Goal: Task Accomplishment & Management: Manage account settings

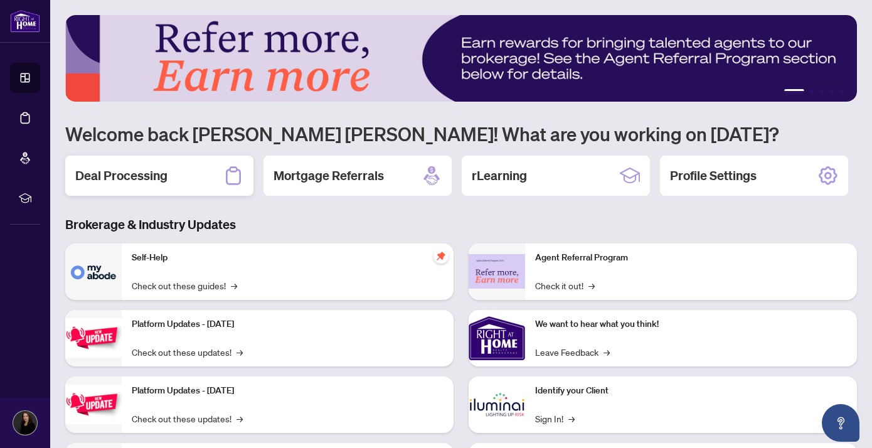
click at [212, 173] on div "Deal Processing" at bounding box center [159, 176] width 188 height 40
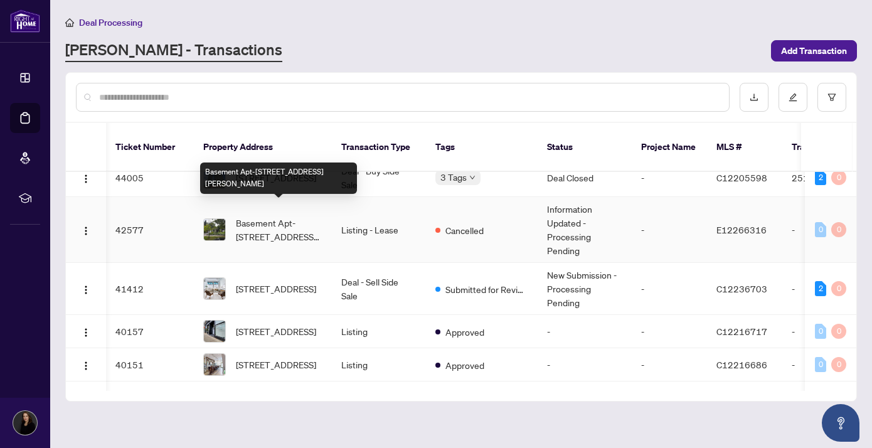
scroll to position [171, 1]
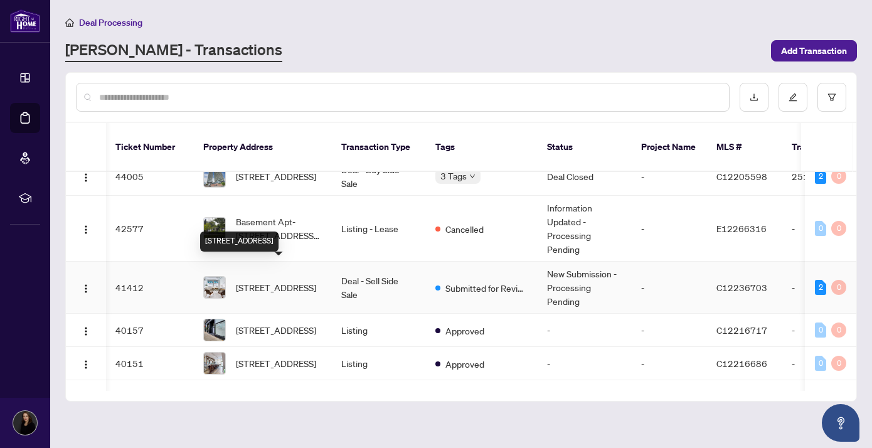
click at [286, 280] on span "[STREET_ADDRESS]" at bounding box center [276, 287] width 80 height 14
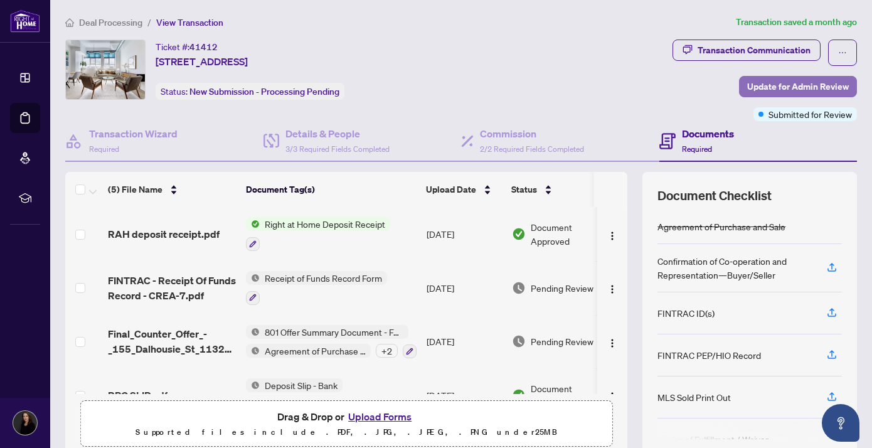
click at [763, 83] on span "Update for Admin Review" at bounding box center [798, 87] width 102 height 20
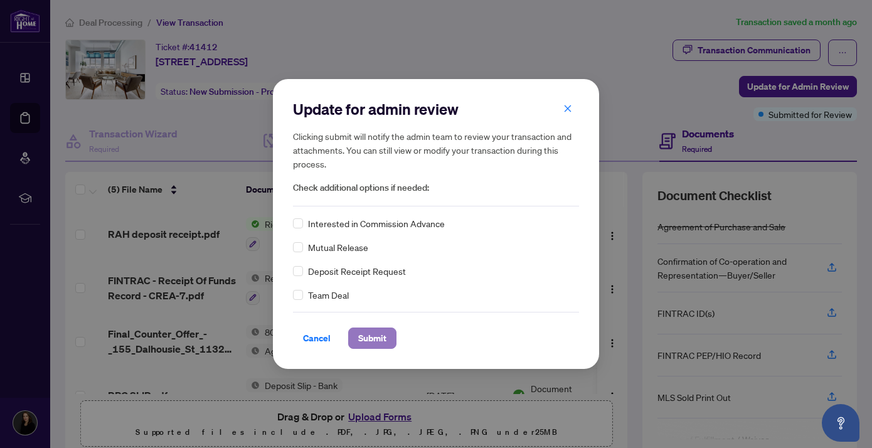
click at [375, 338] on span "Submit" at bounding box center [372, 338] width 28 height 20
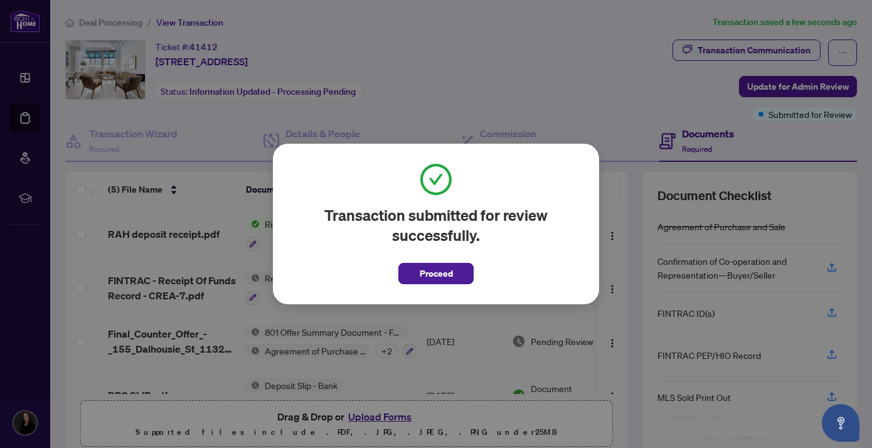
click at [430, 272] on span "Proceed" at bounding box center [436, 273] width 33 height 20
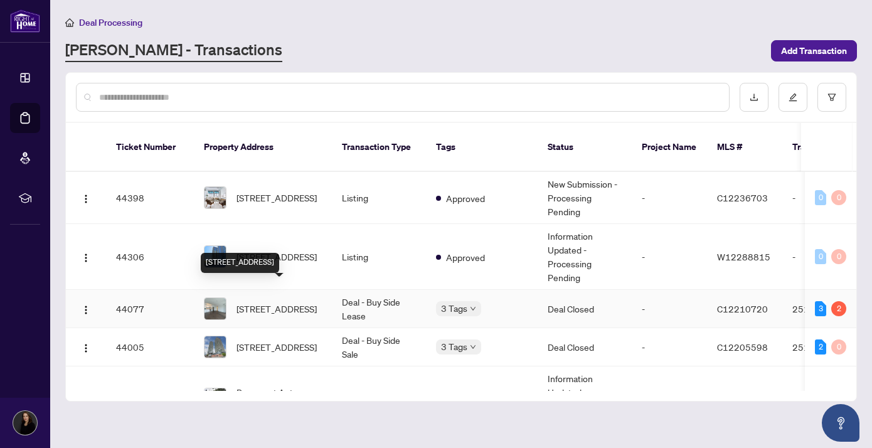
click at [275, 302] on span "[STREET_ADDRESS]" at bounding box center [276, 309] width 80 height 14
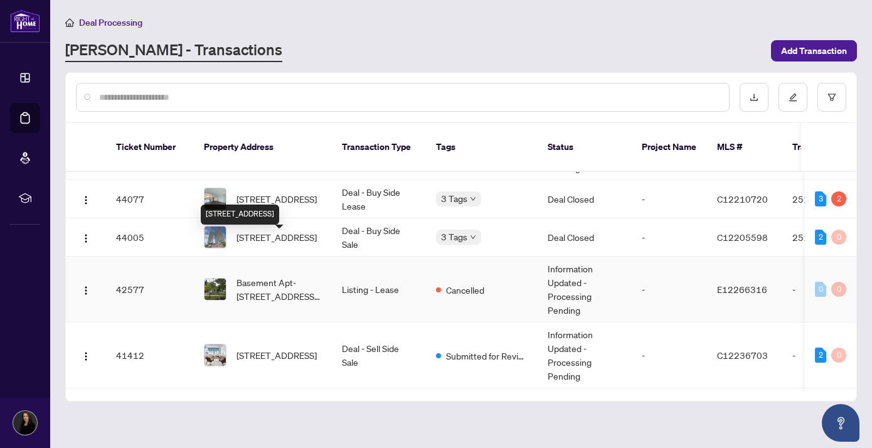
scroll to position [122, 0]
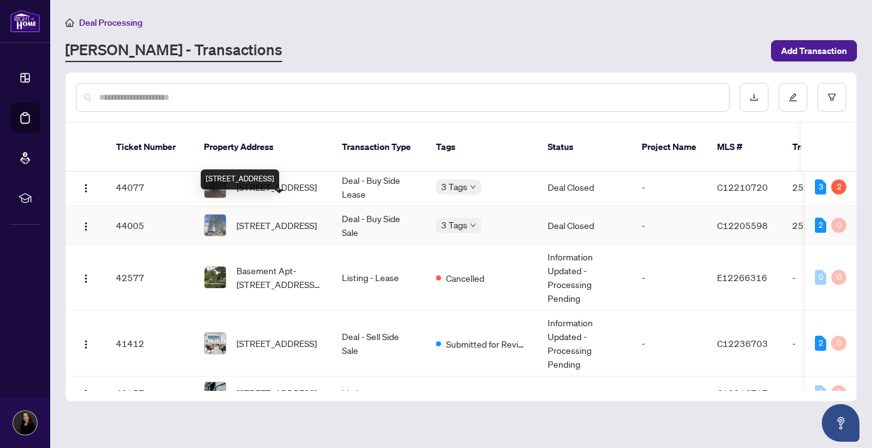
click at [288, 218] on span "[STREET_ADDRESS]" at bounding box center [276, 225] width 80 height 14
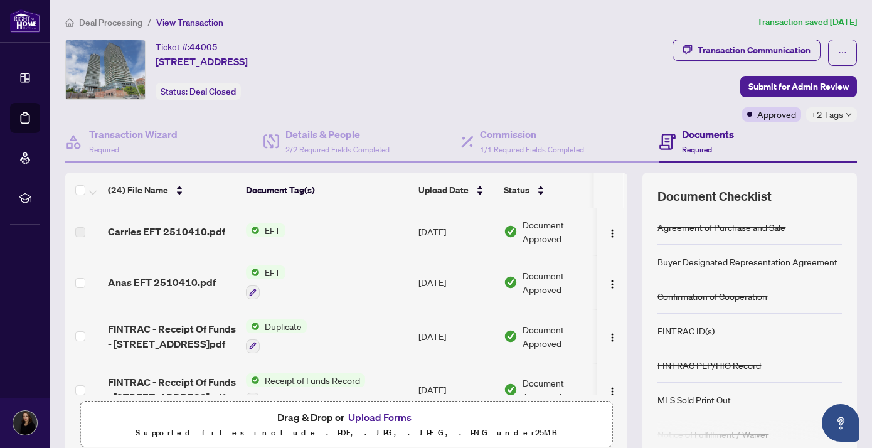
click at [270, 227] on span "EFT" at bounding box center [273, 230] width 26 height 14
click at [152, 230] on span "Carries EFT 2510410.pdf" at bounding box center [166, 231] width 117 height 15
click at [253, 289] on icon "button" at bounding box center [253, 292] width 7 height 7
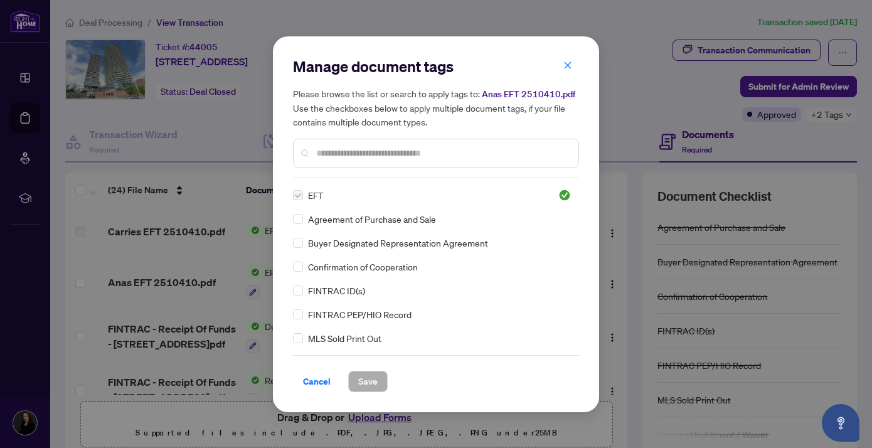
drag, startPoint x: 316, startPoint y: 356, endPoint x: 336, endPoint y: 332, distance: 31.6
click at [317, 355] on div "Cancel Save" at bounding box center [436, 373] width 286 height 37
drag, startPoint x: 317, startPoint y: 378, endPoint x: 356, endPoint y: 357, distance: 44.9
click at [316, 376] on span "Cancel" at bounding box center [317, 381] width 28 height 20
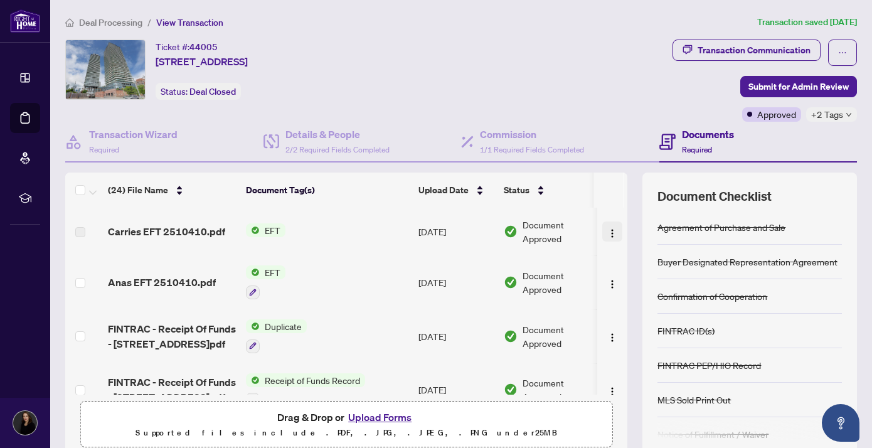
click at [609, 232] on img "button" at bounding box center [612, 233] width 10 height 10
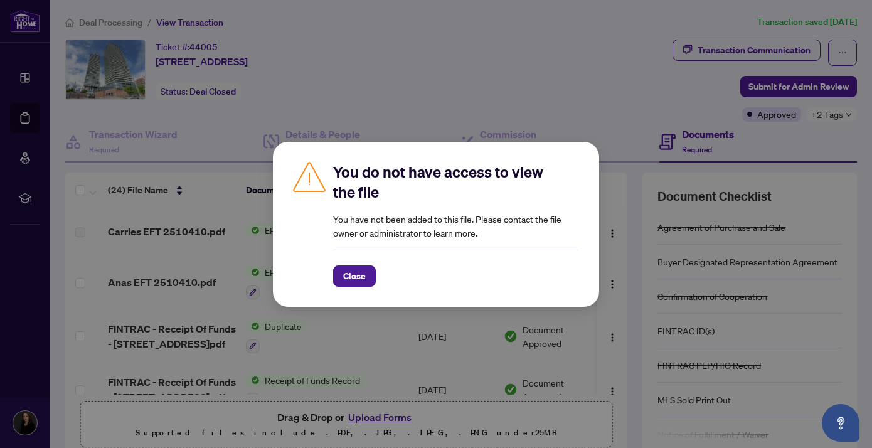
click at [349, 279] on span "Close" at bounding box center [354, 276] width 23 height 20
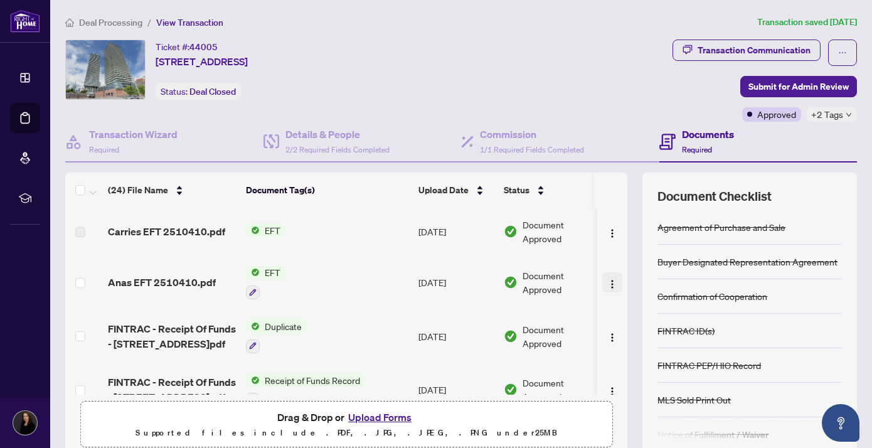
click at [607, 282] on img "button" at bounding box center [612, 284] width 10 height 10
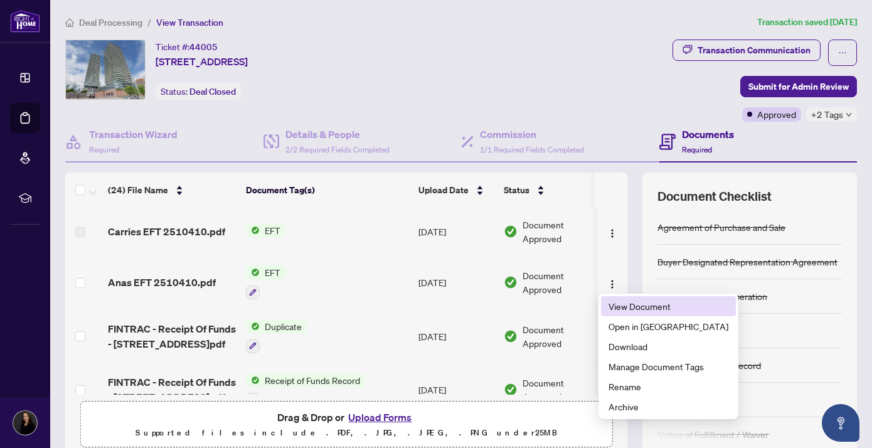
click at [622, 305] on span "View Document" at bounding box center [668, 306] width 120 height 14
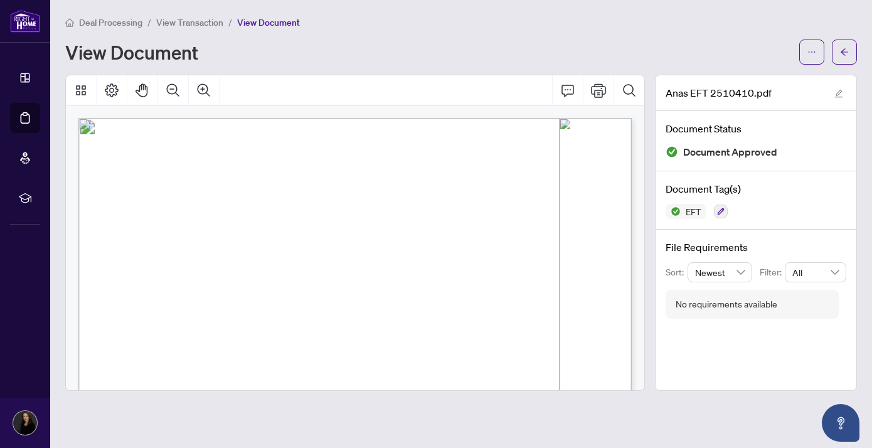
scroll to position [7, 0]
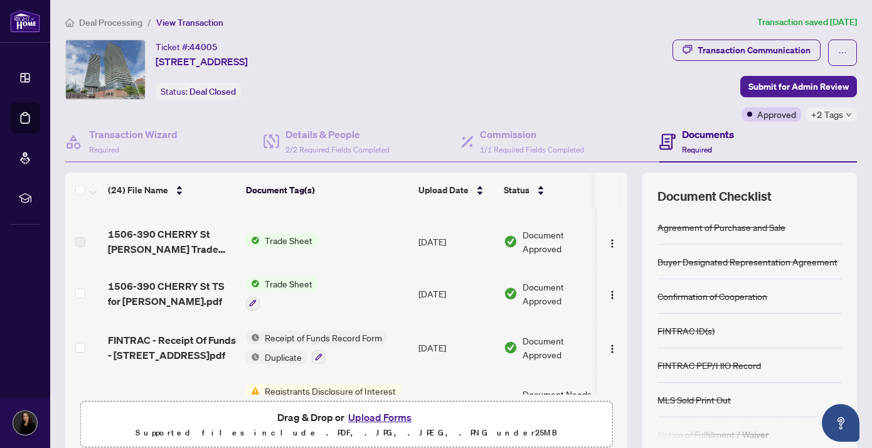
scroll to position [353, 0]
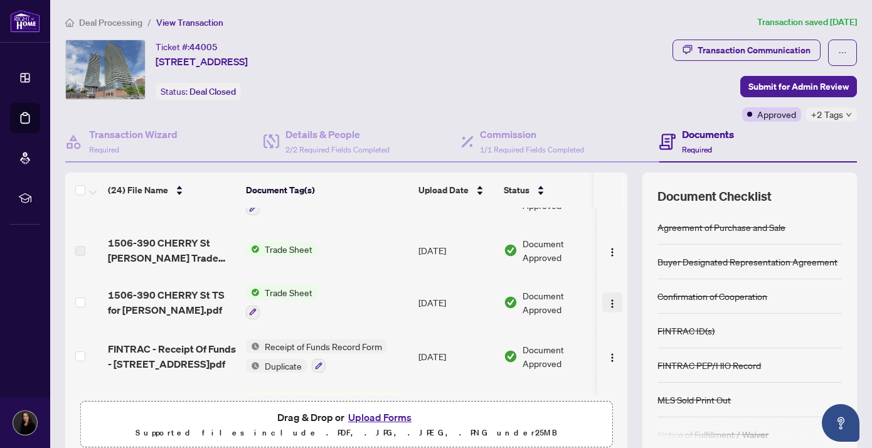
click at [607, 299] on img "button" at bounding box center [612, 304] width 10 height 10
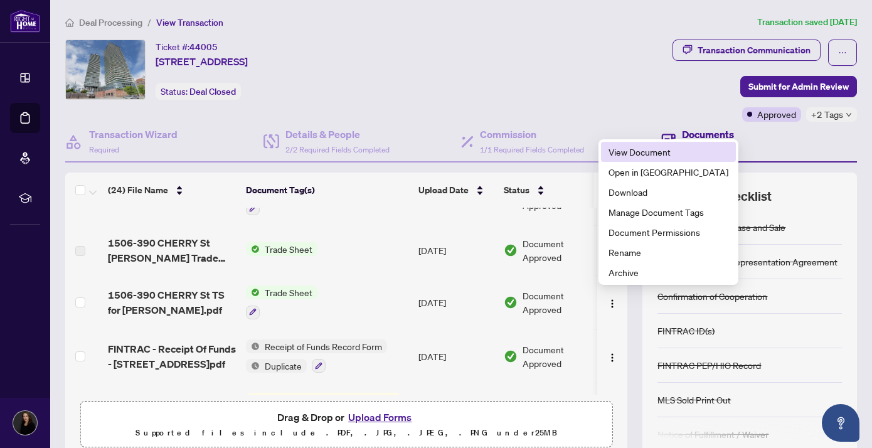
click at [635, 148] on span "View Document" at bounding box center [668, 152] width 120 height 14
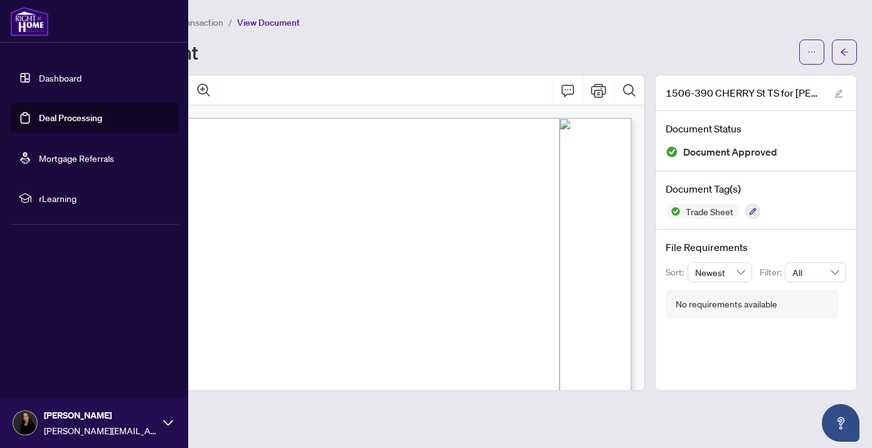
click at [62, 77] on link "Dashboard" at bounding box center [60, 77] width 43 height 11
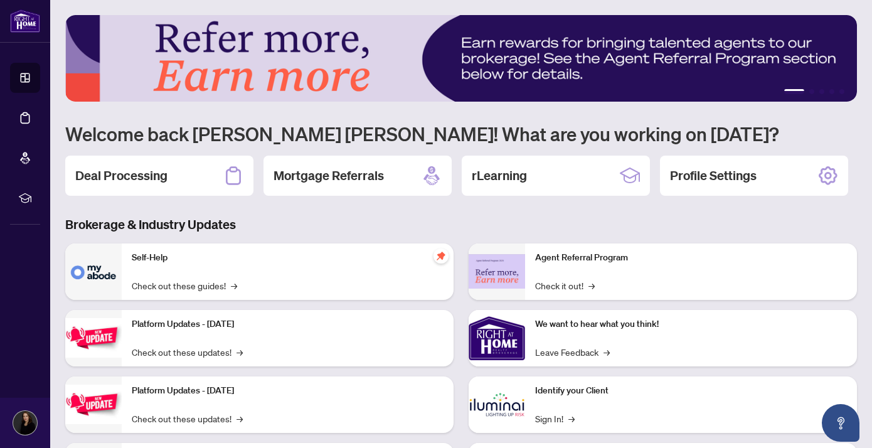
drag, startPoint x: 142, startPoint y: 176, endPoint x: 156, endPoint y: 174, distance: 13.9
click at [142, 176] on h2 "Deal Processing" at bounding box center [121, 176] width 92 height 18
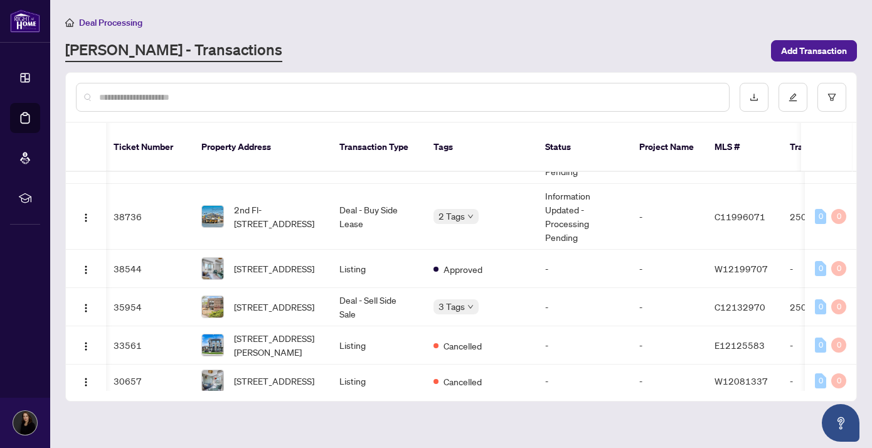
scroll to position [0, 3]
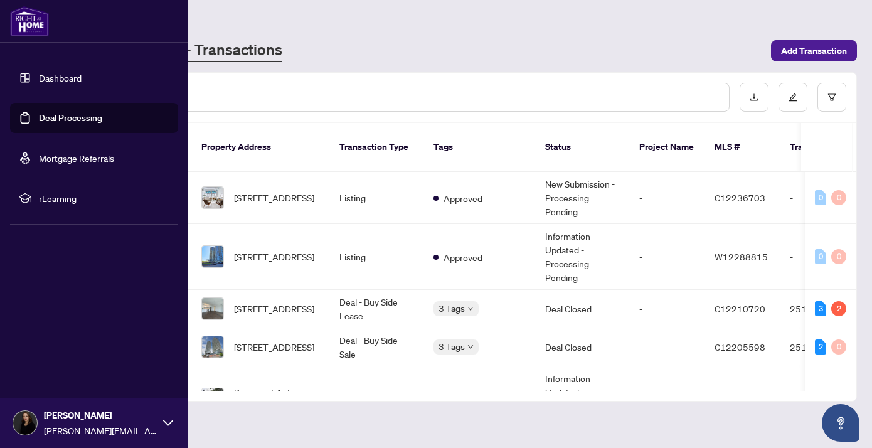
click at [166, 422] on icon at bounding box center [168, 423] width 10 height 6
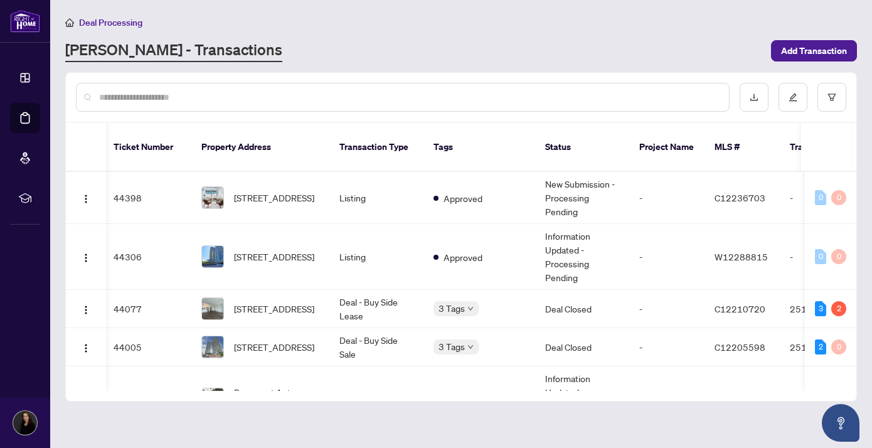
click at [350, 56] on div "[PERSON_NAME] - Transactions" at bounding box center [414, 51] width 698 height 23
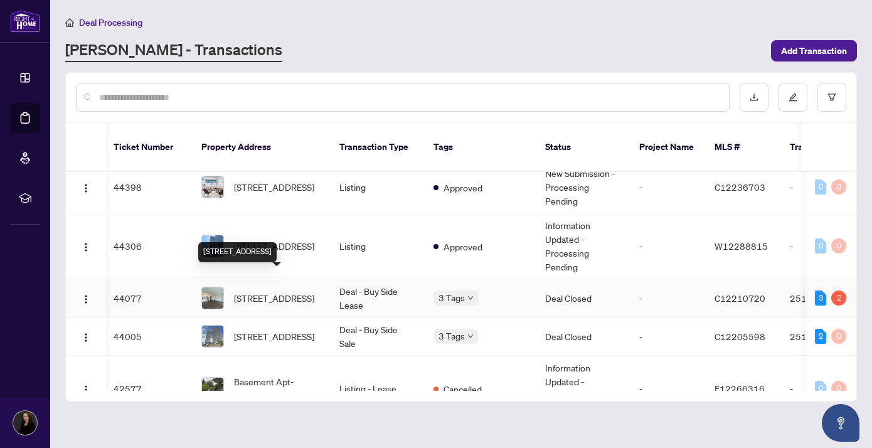
click at [263, 291] on span "[STREET_ADDRESS]" at bounding box center [274, 298] width 80 height 14
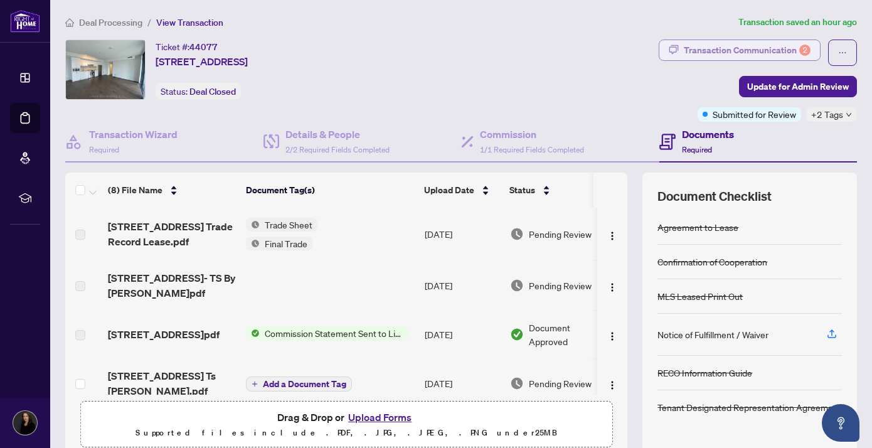
click at [754, 45] on div "Transaction Communication 2" at bounding box center [747, 50] width 127 height 20
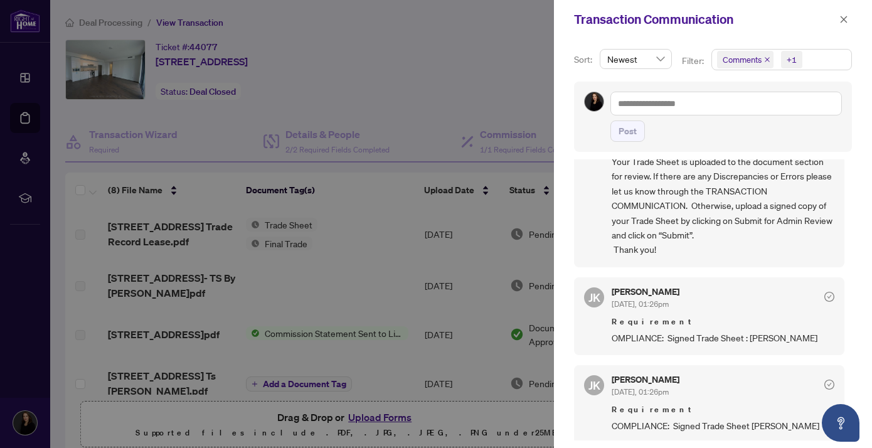
scroll to position [3, 0]
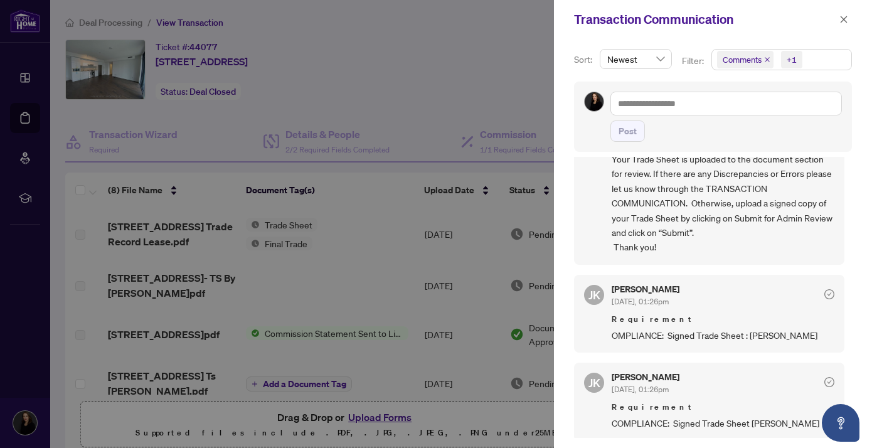
click at [448, 70] on div at bounding box center [436, 224] width 872 height 448
click at [844, 20] on icon "close" at bounding box center [844, 19] width 7 height 7
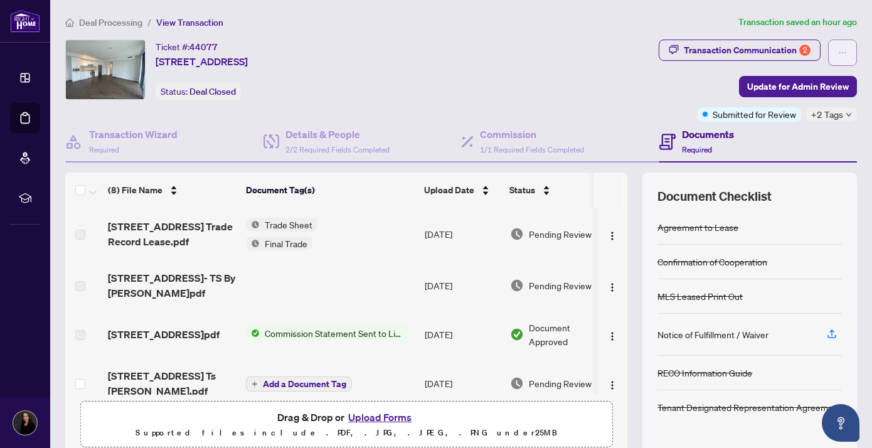
click at [845, 50] on icon "ellipsis" at bounding box center [842, 52] width 9 height 9
